Goal: Transaction & Acquisition: Obtain resource

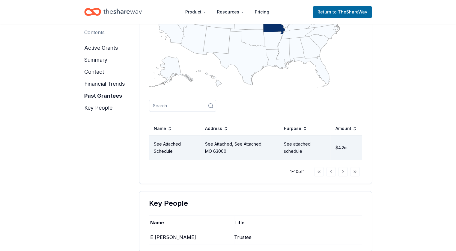
scroll to position [612, 0]
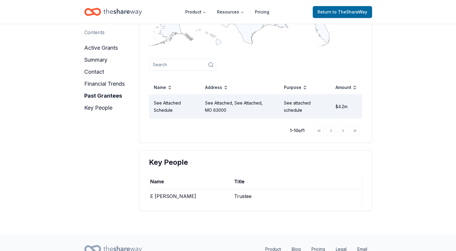
click at [229, 104] on td "See Attached, See Attached, MO 63000" at bounding box center [239, 107] width 79 height 24
click at [344, 129] on div "Go to first page Go to previous page Go to next page Go to last page" at bounding box center [337, 131] width 46 height 10
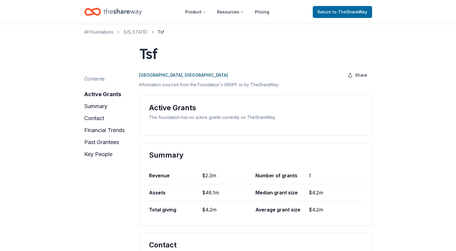
scroll to position [0, 0]
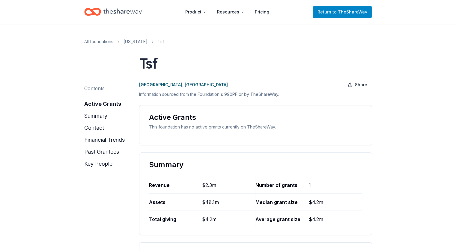
click at [339, 14] on span "to TheShareWay" at bounding box center [350, 11] width 35 height 5
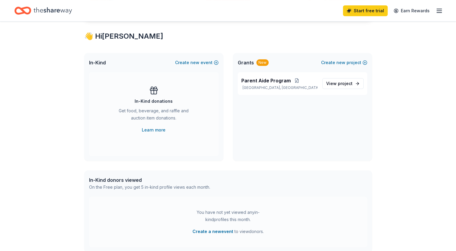
scroll to position [102, 0]
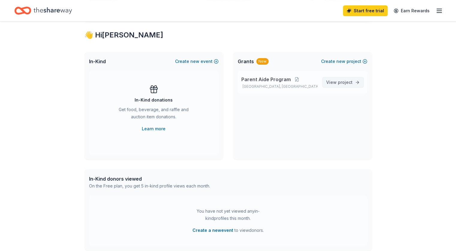
click at [351, 83] on span "project" at bounding box center [345, 82] width 15 height 5
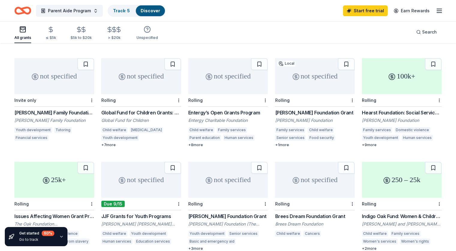
scroll to position [257, 0]
click at [396, 80] on div "100k+" at bounding box center [402, 76] width 80 height 36
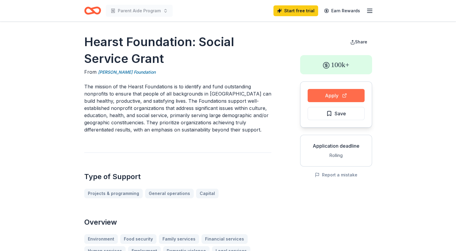
click at [348, 99] on button "Apply" at bounding box center [336, 95] width 57 height 13
